Goal: Task Accomplishment & Management: Complete application form

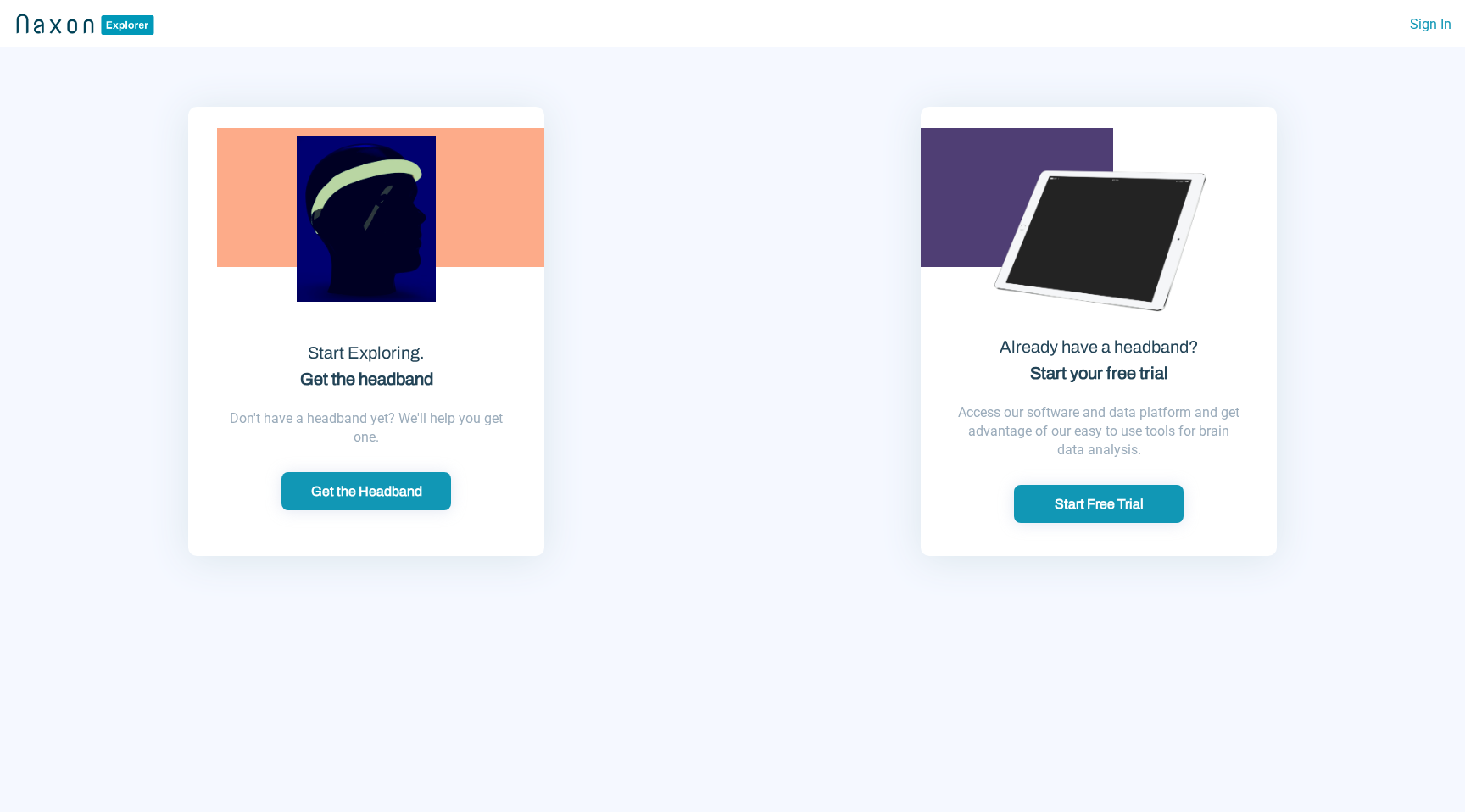
click at [1039, 512] on div "Start Free Trial" at bounding box center [1099, 504] width 160 height 18
click at [54, 5] on nav "Sign In" at bounding box center [732, 24] width 1465 height 48
click at [54, 24] on img at bounding box center [85, 24] width 144 height 25
